Goal: Information Seeking & Learning: Find specific fact

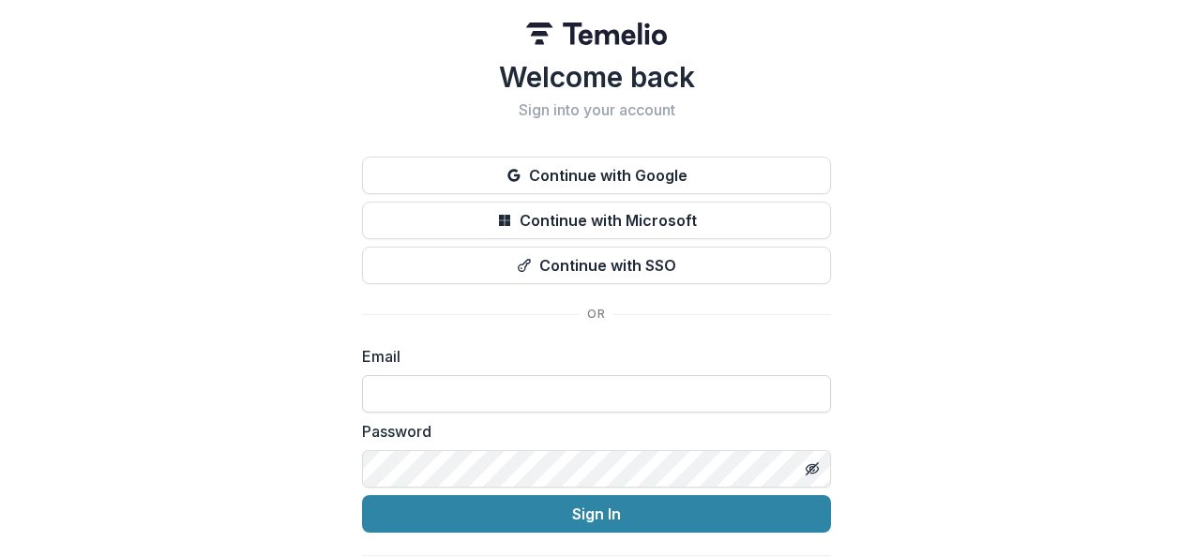
drag, startPoint x: 0, startPoint y: 0, endPoint x: 474, endPoint y: 403, distance: 622.7
click at [474, 403] on input at bounding box center [596, 394] width 469 height 38
type input "**********"
click at [362, 495] on button "Sign In" at bounding box center [596, 514] width 469 height 38
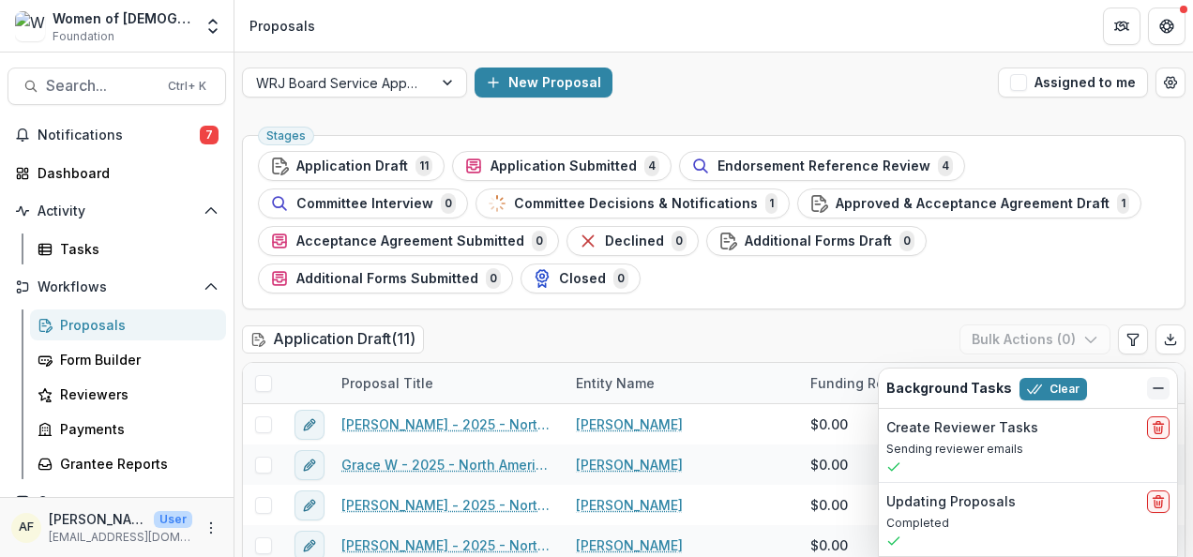
click at [1157, 388] on line "Dismiss" at bounding box center [1157, 388] width 9 height 0
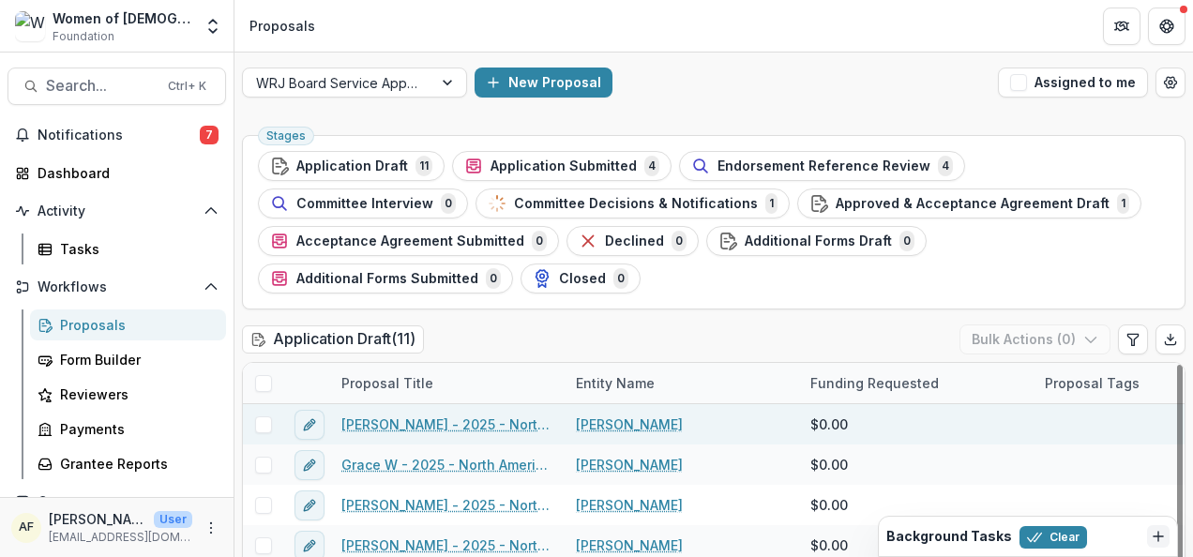
click at [520, 416] on link "Andrea Blain - 2025 - North American Board Service Application 2026" at bounding box center [447, 424] width 212 height 20
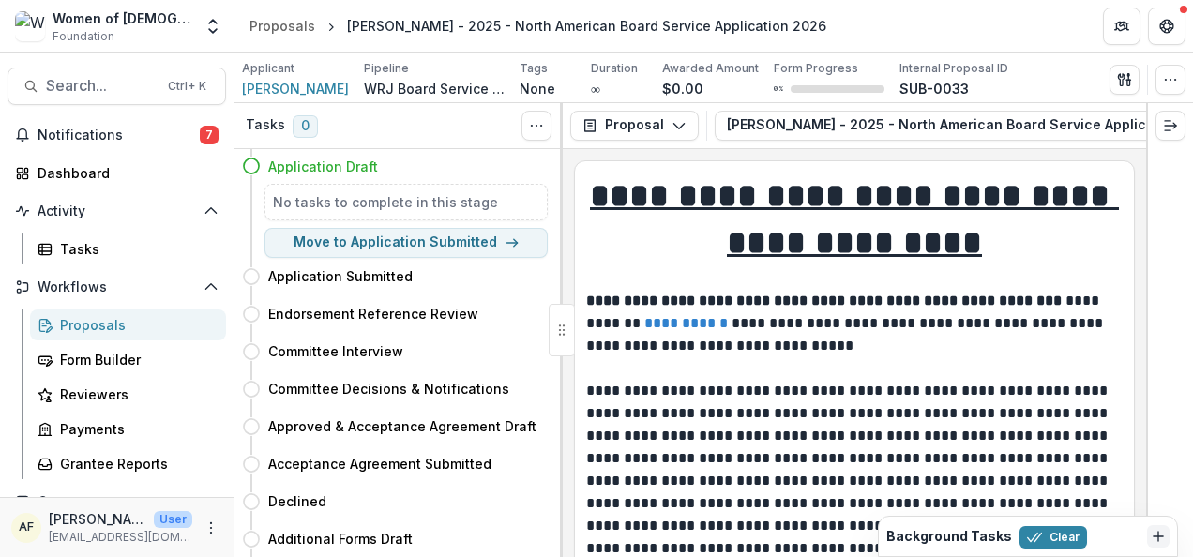
click at [94, 330] on div "Proposals" at bounding box center [135, 325] width 151 height 20
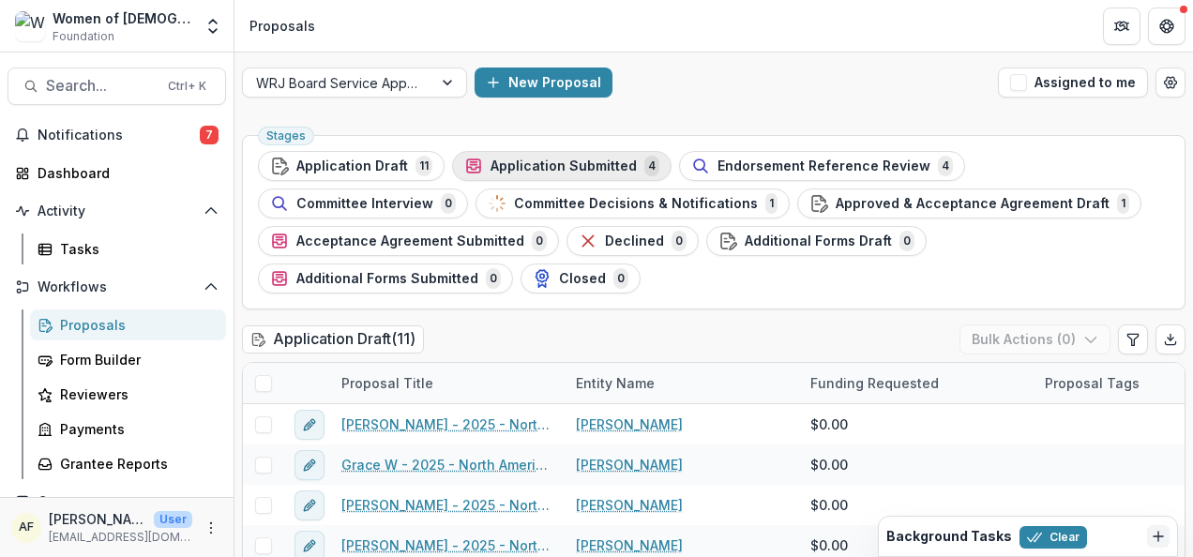
click at [581, 164] on span "Application Submitted" at bounding box center [563, 166] width 146 height 16
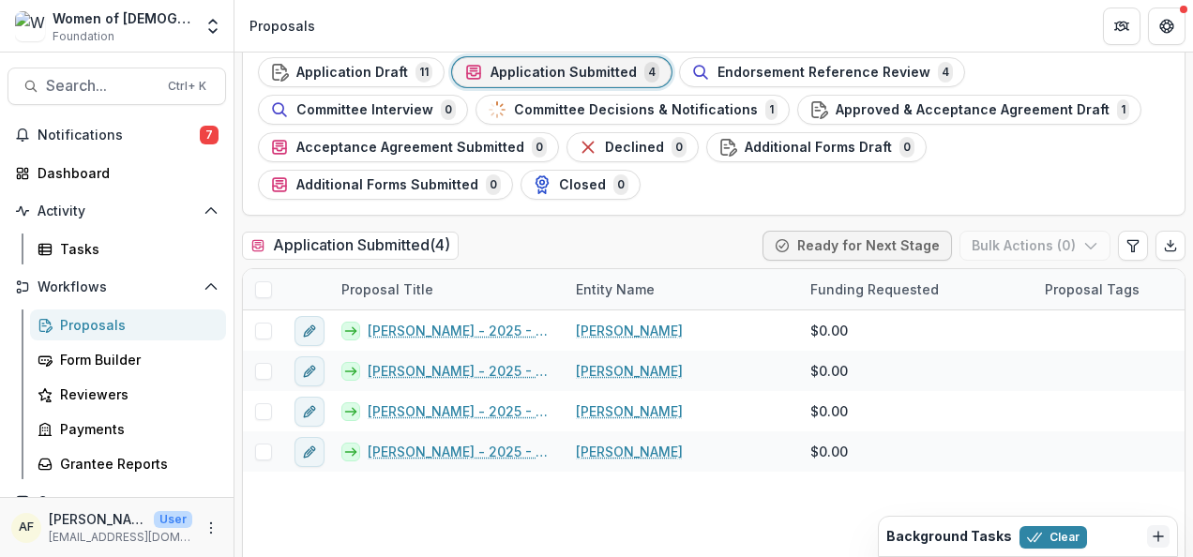
scroll to position [97, 0]
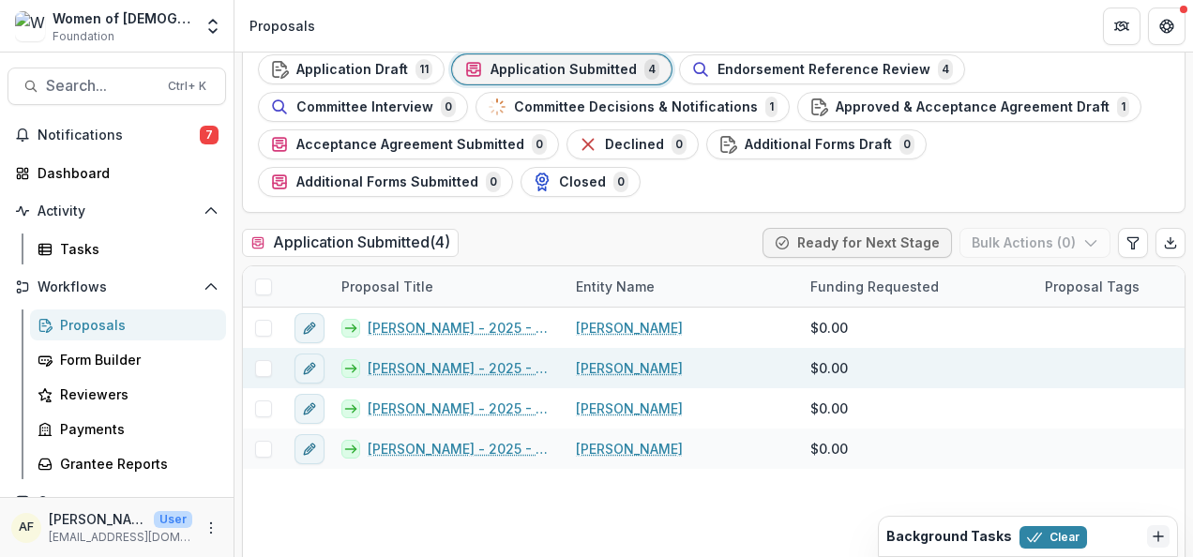
click at [602, 363] on link "Nancy" at bounding box center [629, 368] width 107 height 20
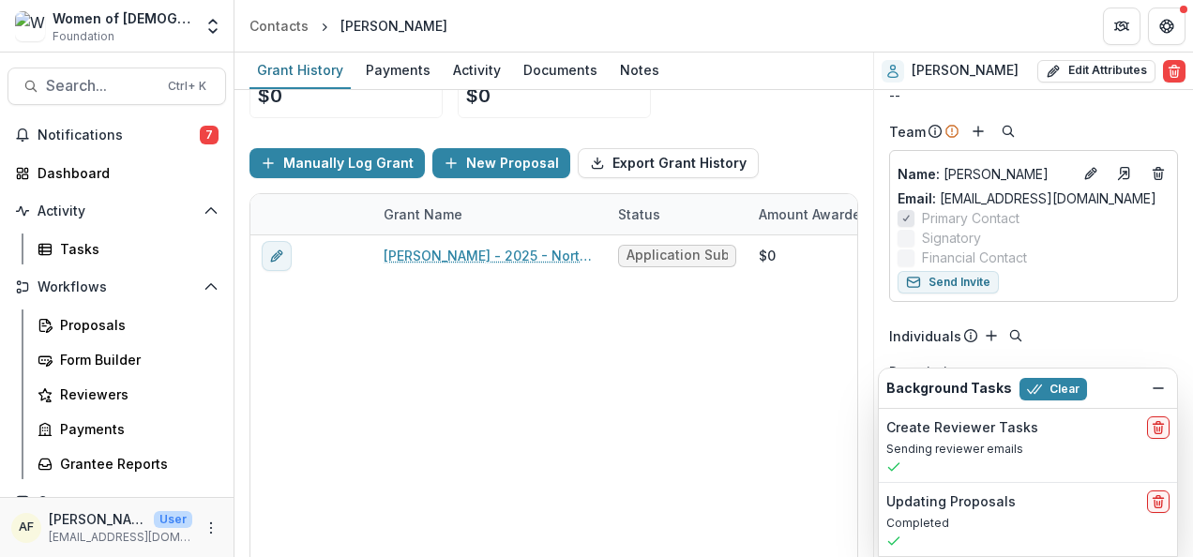
scroll to position [168, 0]
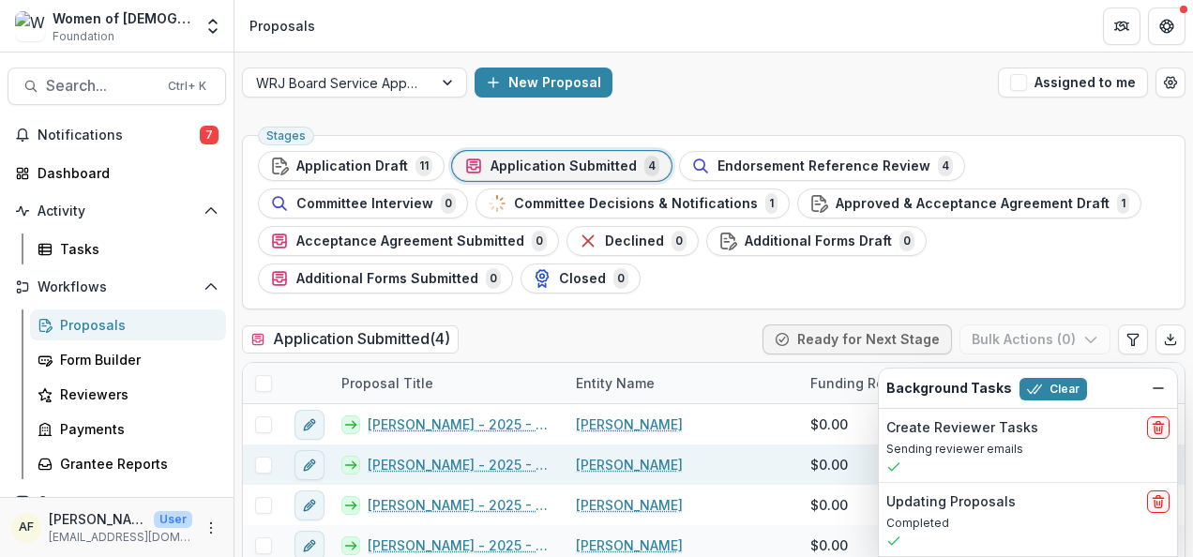
click at [405, 462] on link "Nancy - 2025 - North American Board Service Application 2026" at bounding box center [461, 465] width 186 height 20
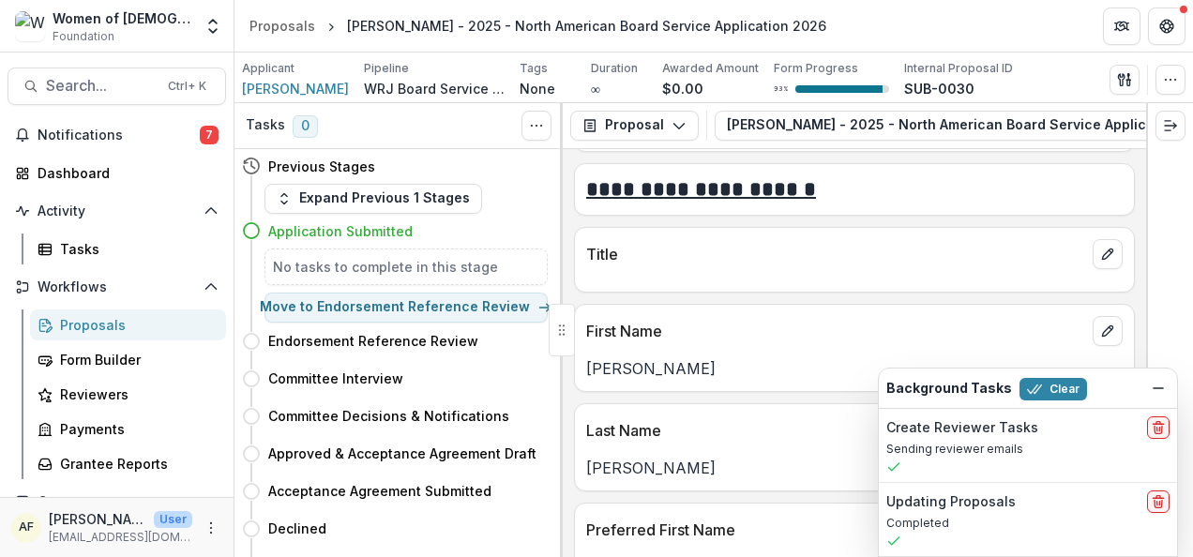
click at [124, 317] on div "Proposals" at bounding box center [135, 325] width 151 height 20
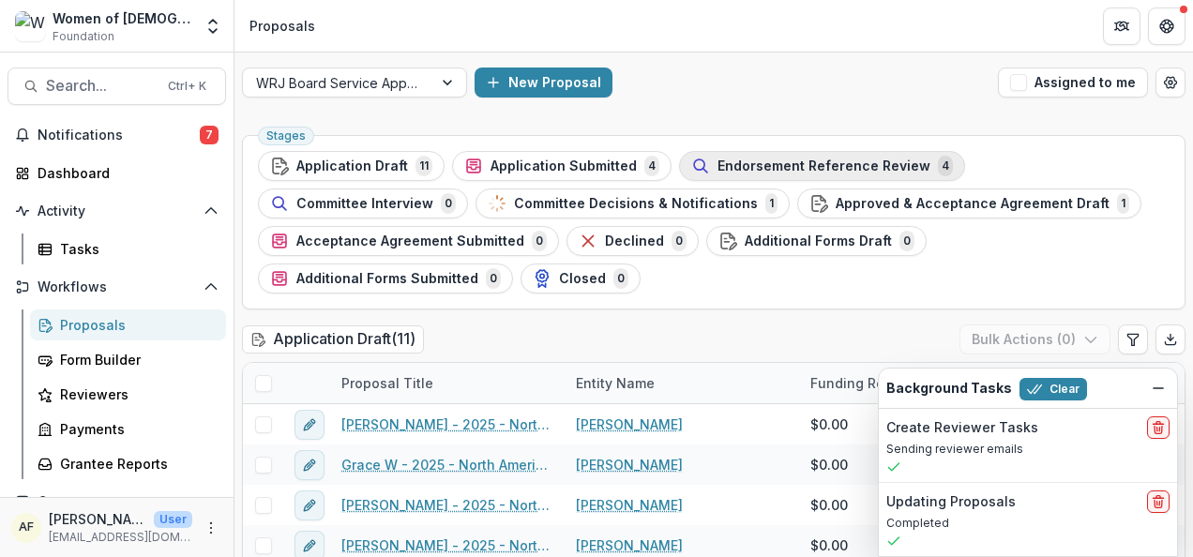
click at [771, 160] on span "Endorsement Reference Review" at bounding box center [823, 166] width 213 height 16
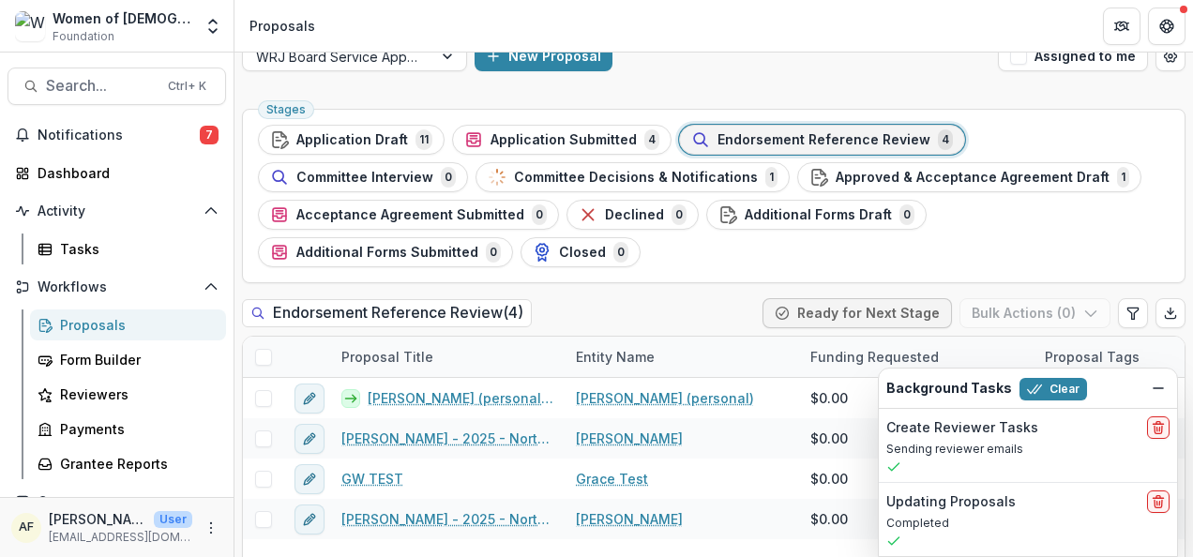
scroll to position [23, 0]
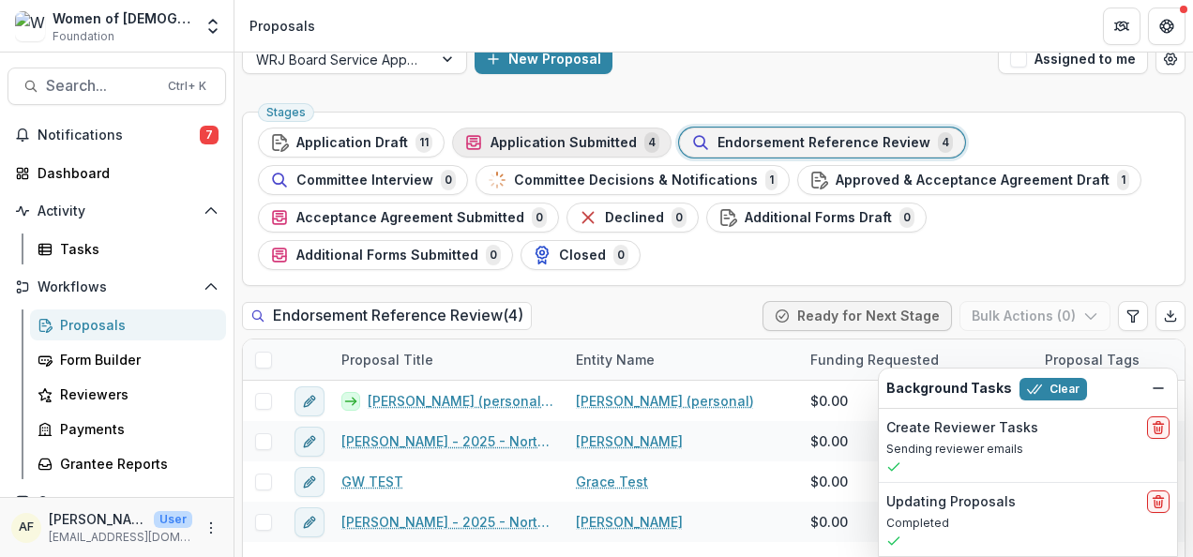
click at [580, 132] on div "Application Submitted 4" at bounding box center [561, 142] width 195 height 21
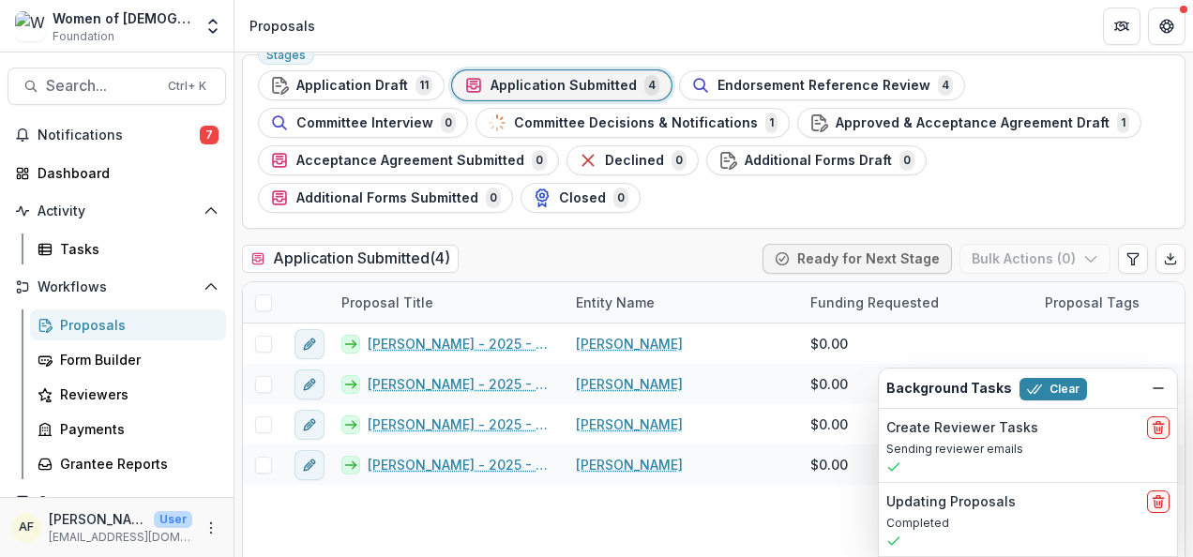
scroll to position [82, 0]
click at [1155, 391] on icon "Dismiss" at bounding box center [1158, 388] width 15 height 15
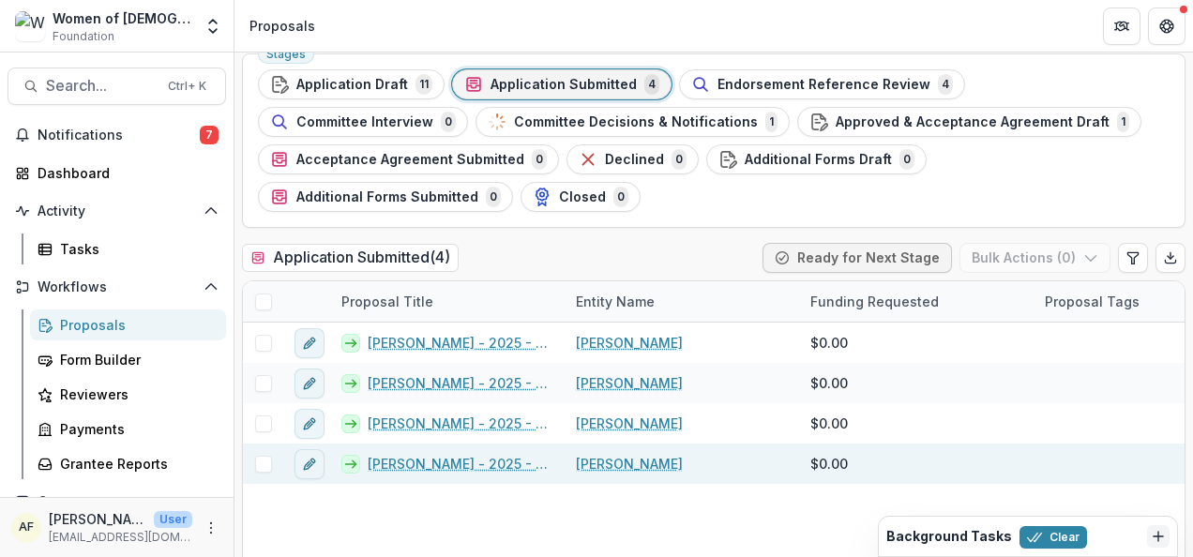
click at [475, 459] on link "Courtney Bruns - 2025 - North American Board Service Application 2026" at bounding box center [461, 464] width 186 height 20
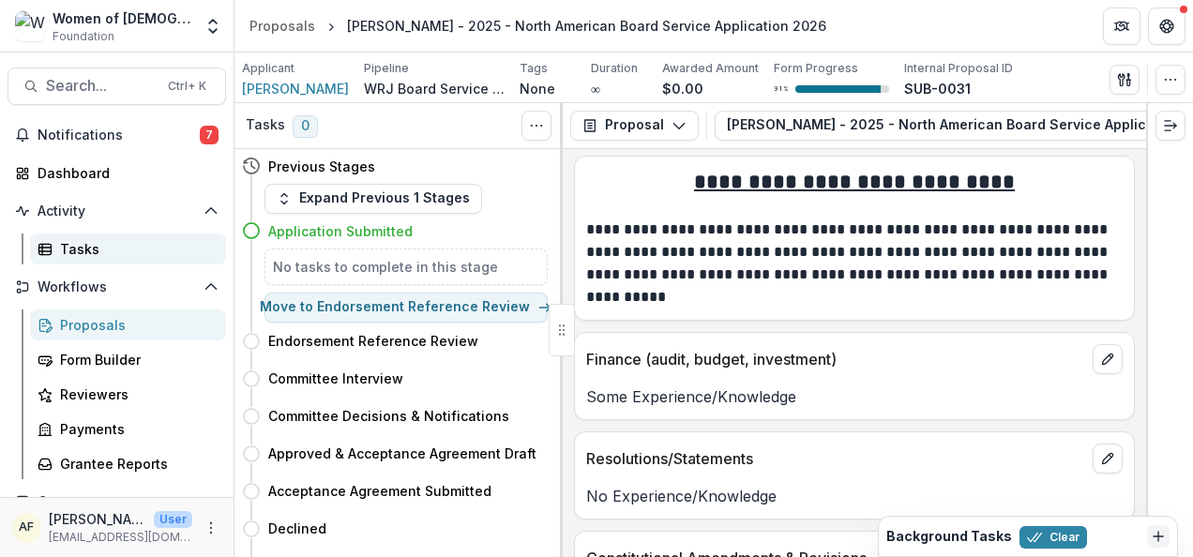
scroll to position [5735, 0]
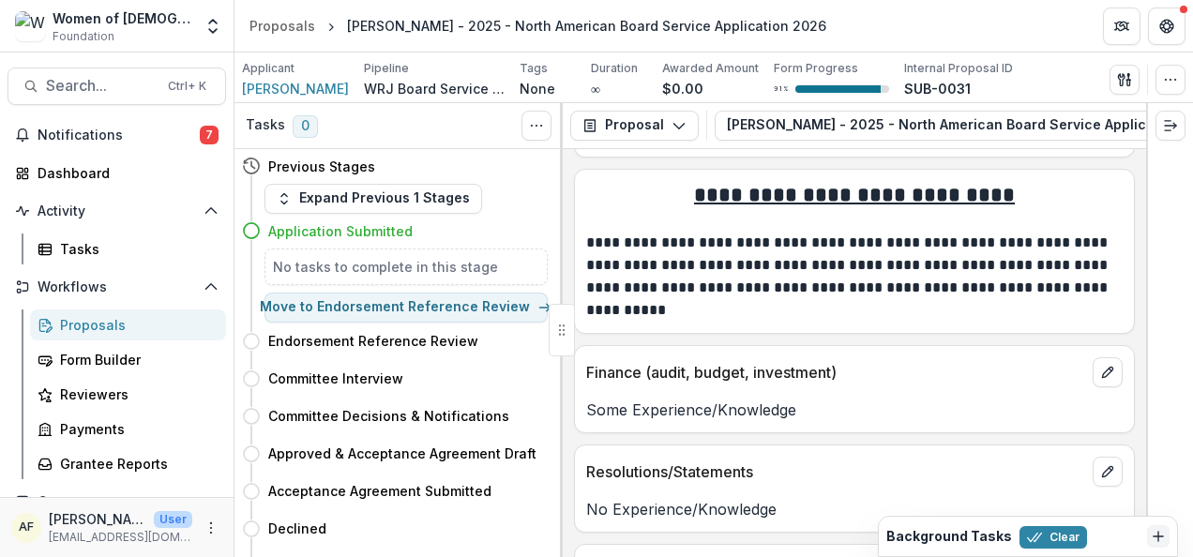
click at [109, 324] on div "Proposals" at bounding box center [135, 325] width 151 height 20
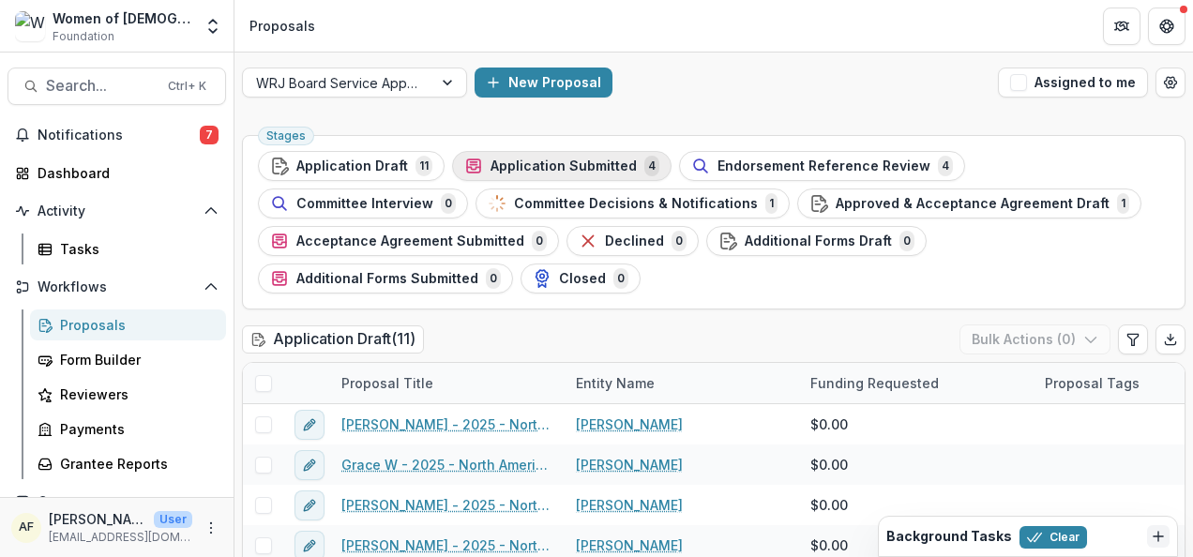
click at [582, 152] on button "Application Submitted 4" at bounding box center [561, 166] width 219 height 30
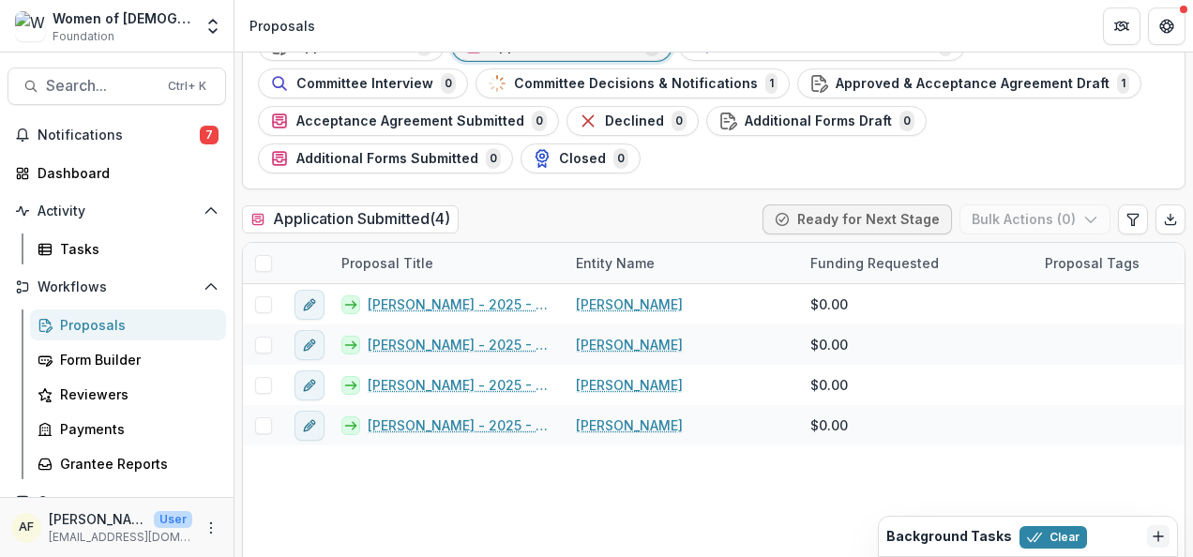
scroll to position [133, 0]
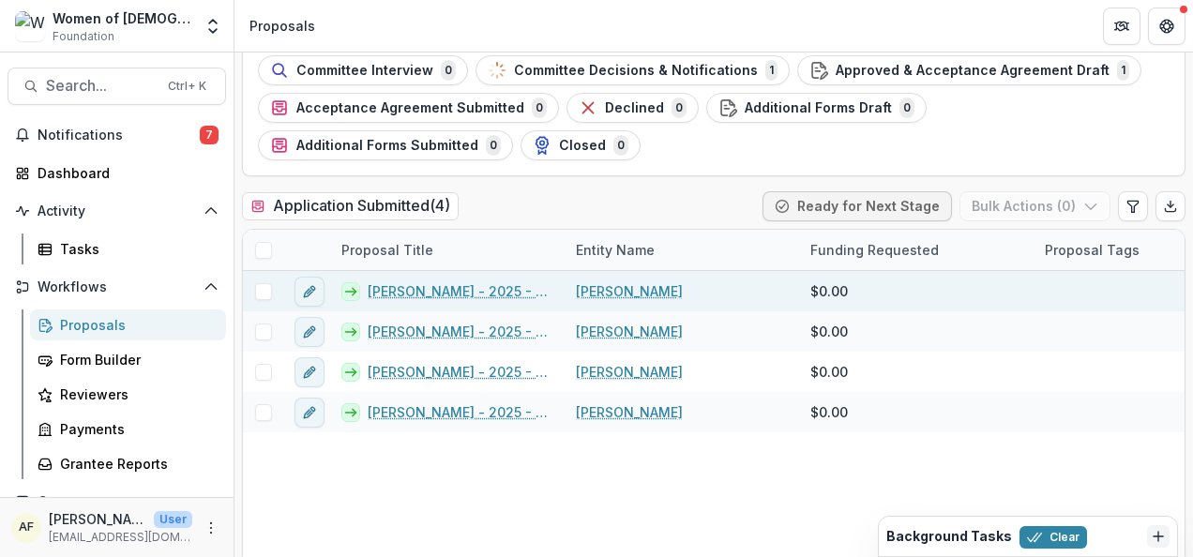
click at [492, 291] on link "Sarah Kittinger - 2025 - North American Board Service Application 2026" at bounding box center [461, 291] width 186 height 20
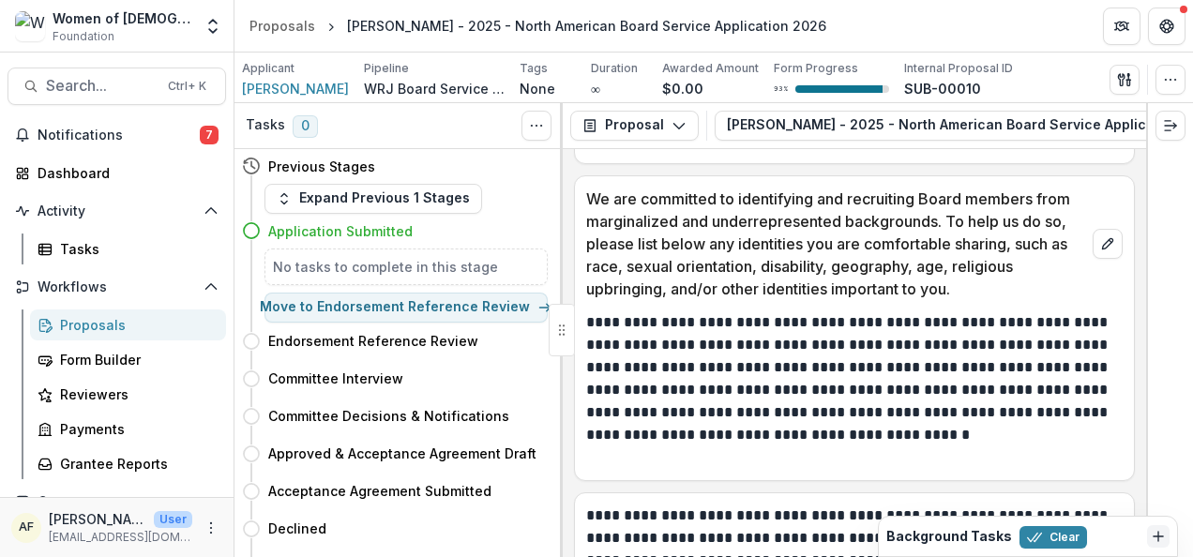
scroll to position [8295, 0]
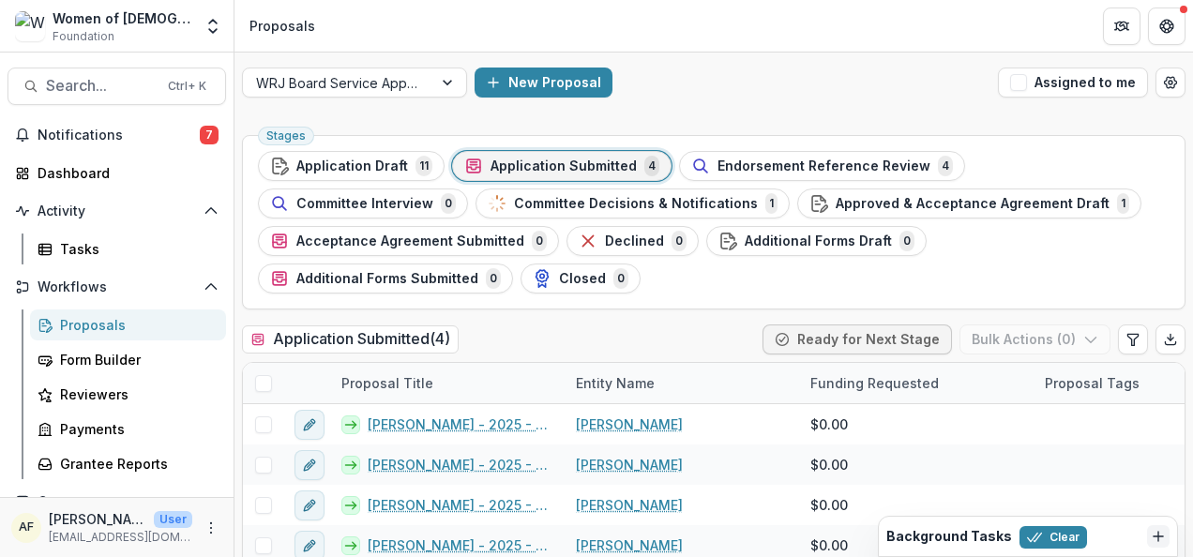
scroll to position [41, 0]
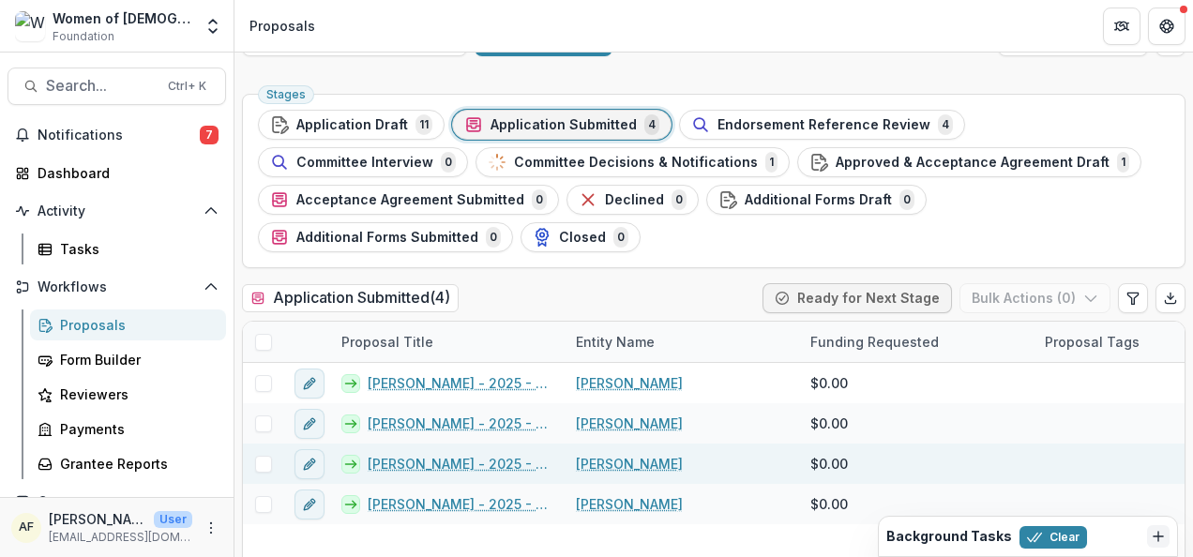
click at [646, 459] on link "Jennifer Lewis" at bounding box center [629, 464] width 107 height 20
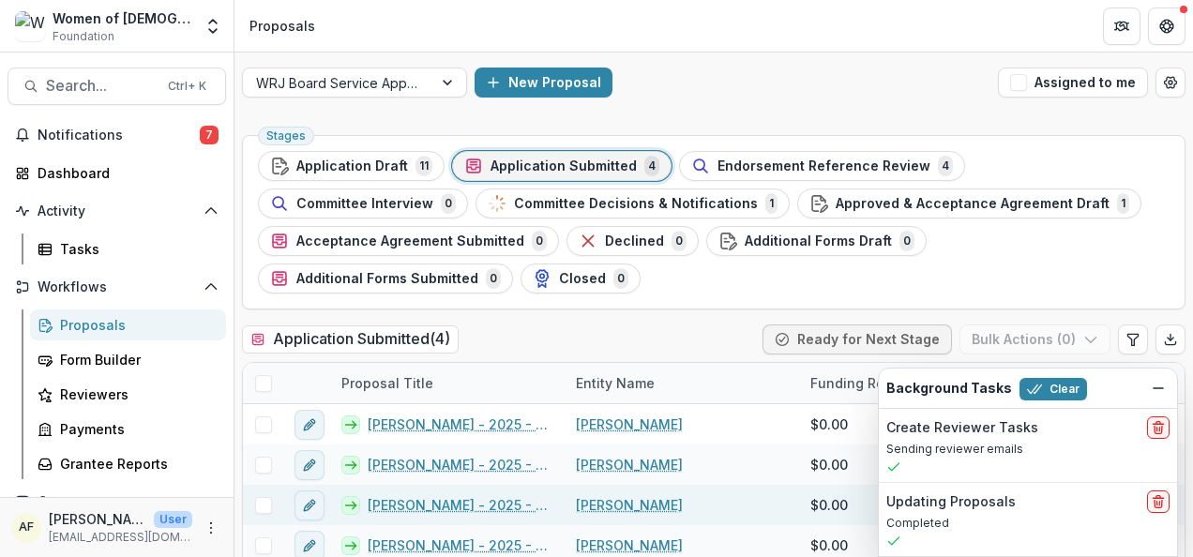
click at [409, 498] on link "Jennifer Lewis - 2025 - North American Board Service Application 2026" at bounding box center [461, 505] width 186 height 20
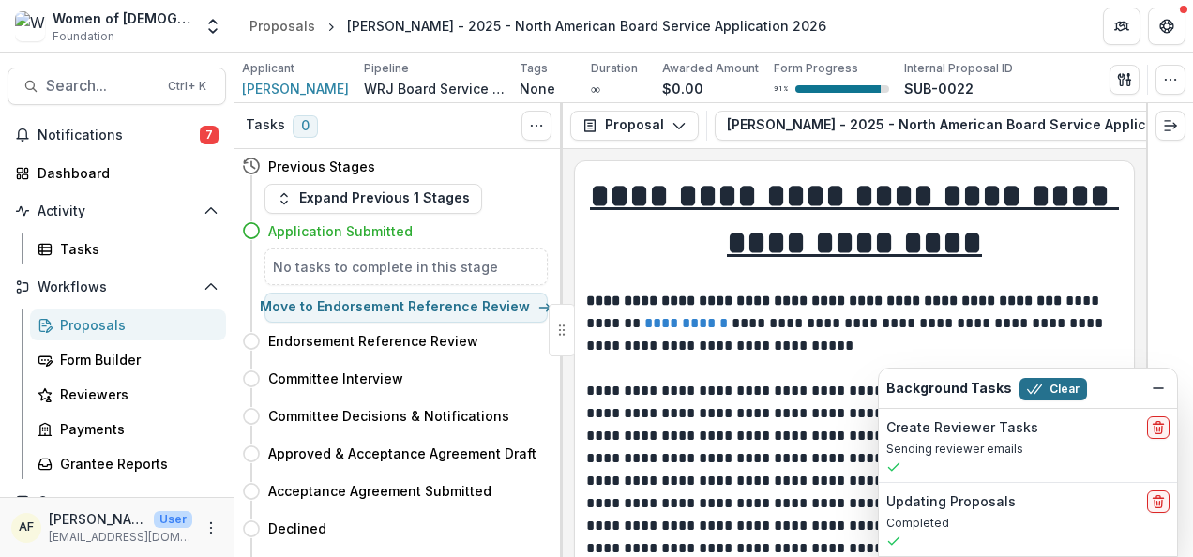
click at [1048, 390] on button "Clear" at bounding box center [1053, 389] width 68 height 23
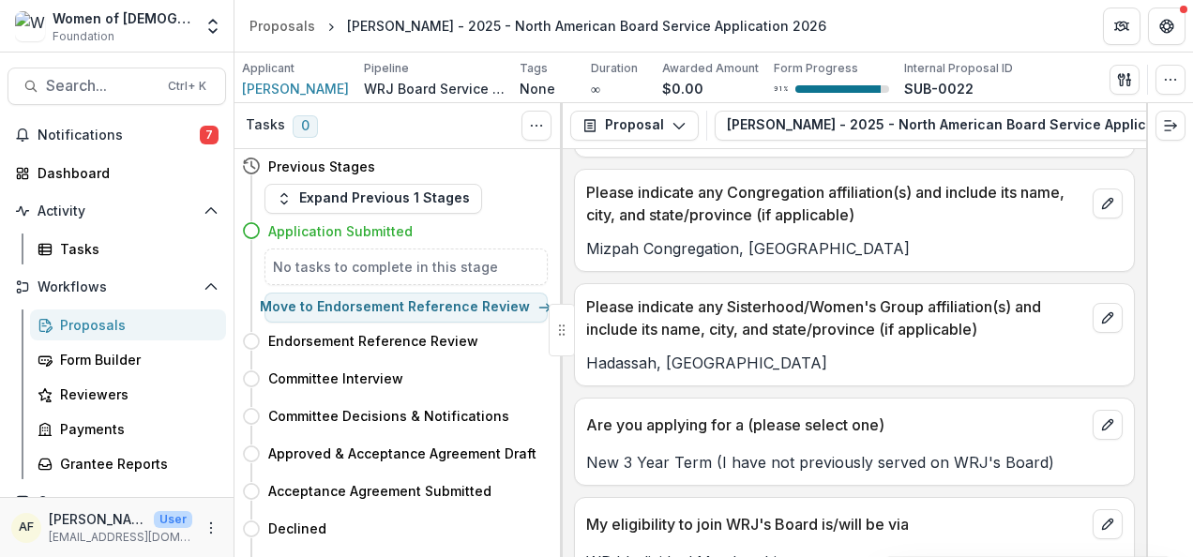
scroll to position [2157, 0]
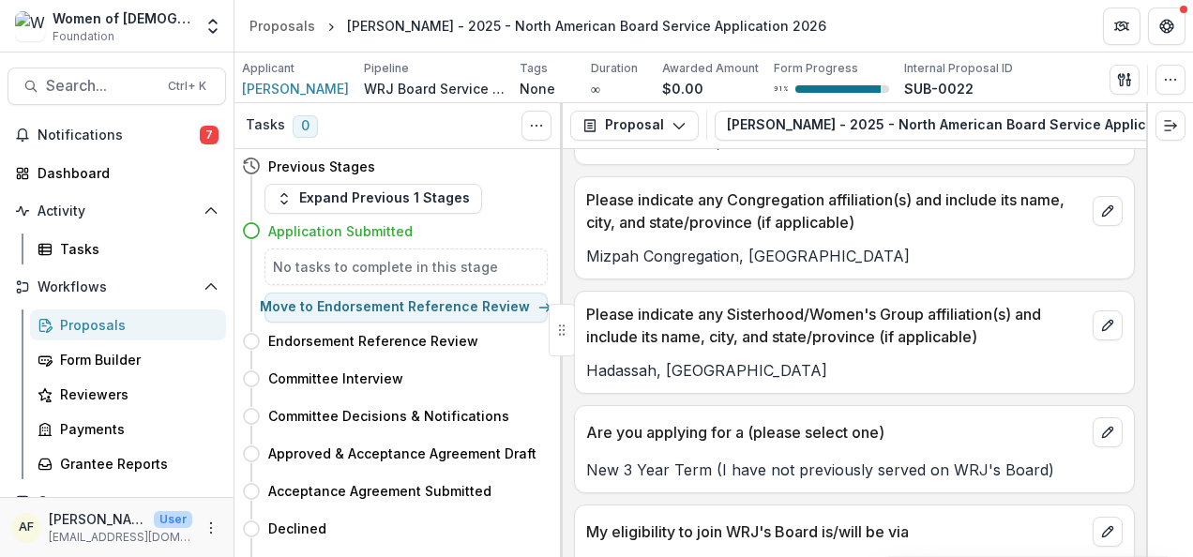
click at [795, 245] on p "Mizpah Congregation, Chattanooga TN" at bounding box center [854, 256] width 536 height 23
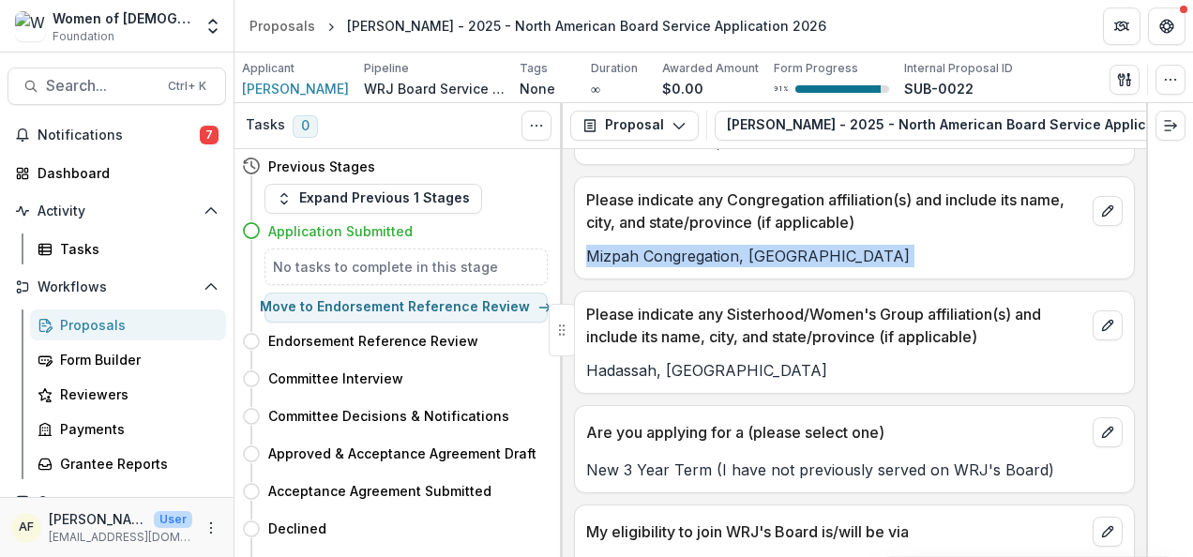
copy p "Mizpah Congregation, Chattanooga TN"
